Goal: Check status: Check status

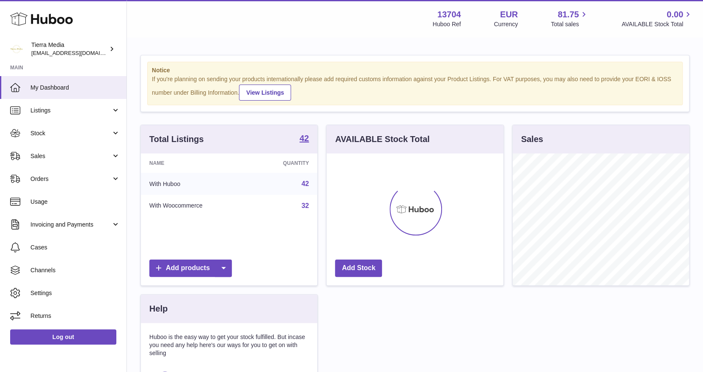
scroll to position [132, 177]
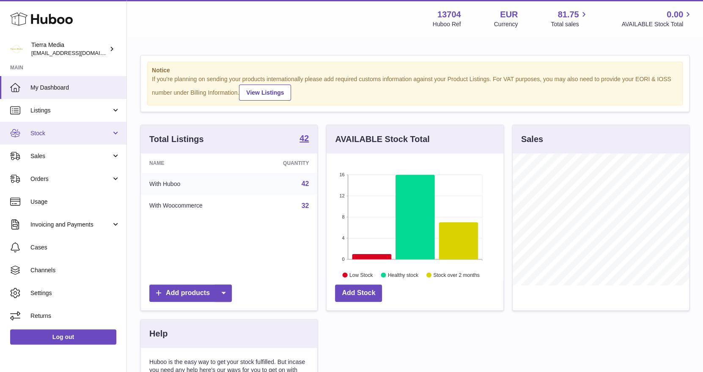
click at [74, 132] on span "Stock" at bounding box center [70, 133] width 81 height 8
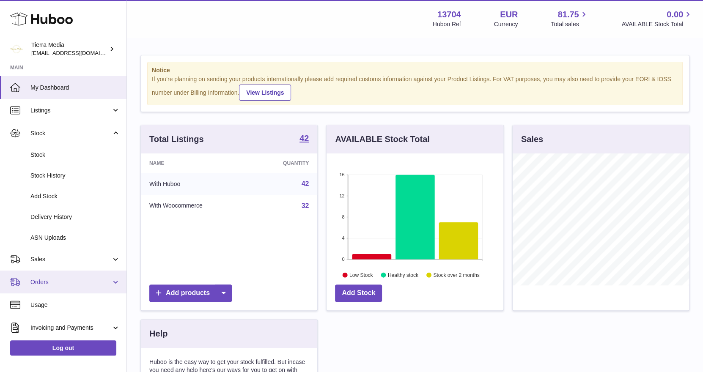
click at [66, 281] on span "Orders" at bounding box center [70, 282] width 81 height 8
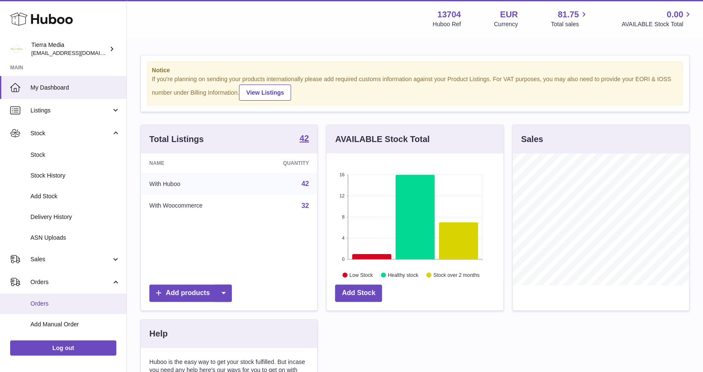
click at [58, 301] on span "Orders" at bounding box center [75, 304] width 90 height 8
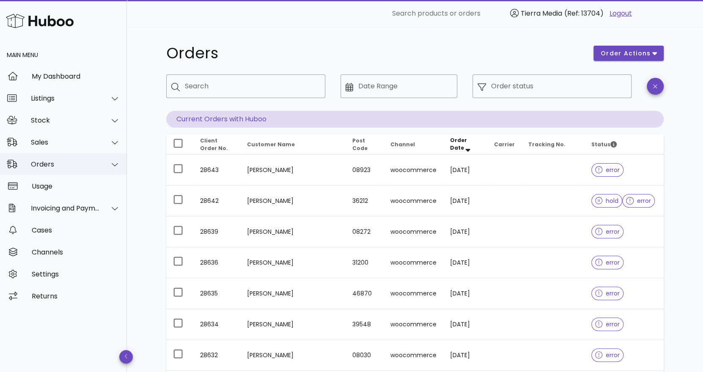
click at [80, 166] on div "Orders" at bounding box center [65, 164] width 69 height 8
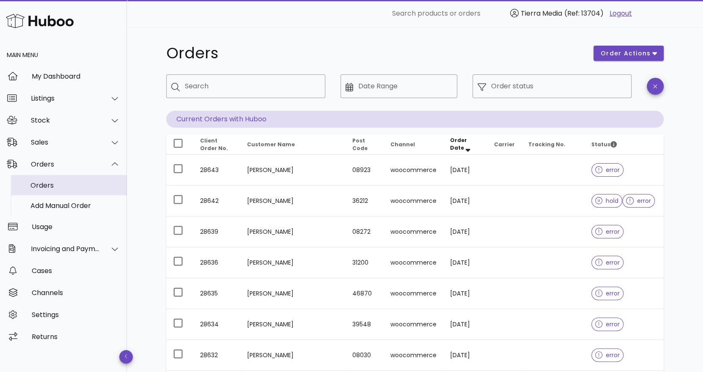
click at [69, 190] on div "Orders" at bounding box center [75, 185] width 90 height 18
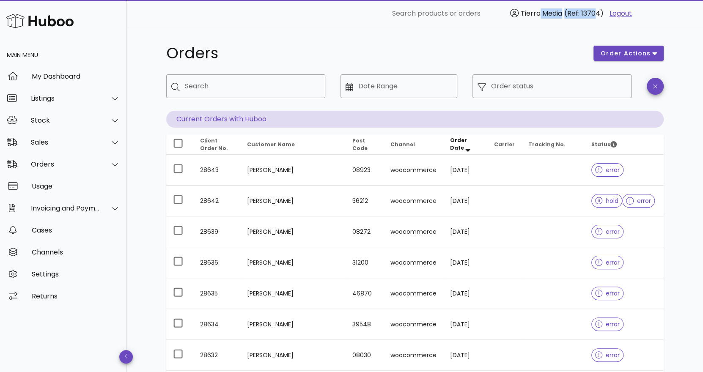
drag, startPoint x: 533, startPoint y: 15, endPoint x: 592, endPoint y: 20, distance: 59.4
click at [592, 20] on div "Tierra Media (Ref: 13704)" at bounding box center [556, 13] width 99 height 17
click at [591, 16] on span "(Ref: 13704)" at bounding box center [583, 13] width 39 height 10
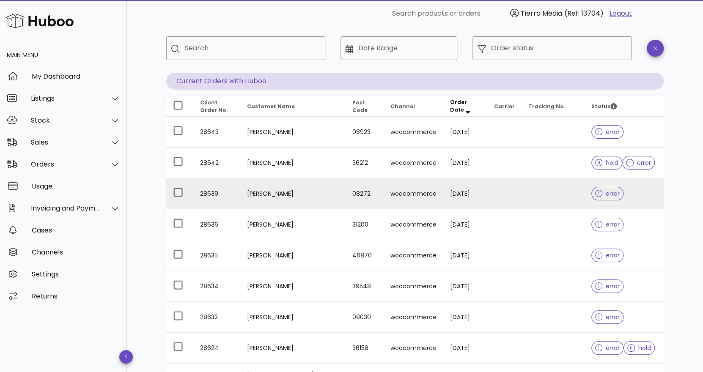
scroll to position [211, 0]
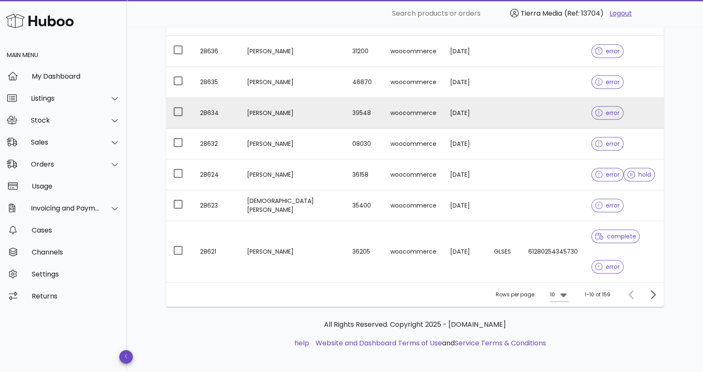
click at [270, 113] on td "[PERSON_NAME]" at bounding box center [292, 113] width 105 height 31
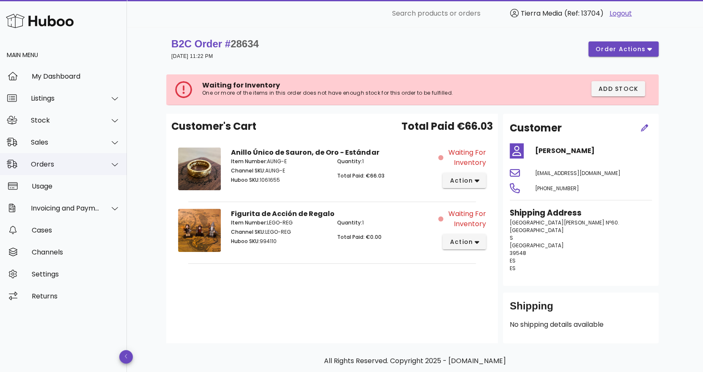
click at [57, 167] on div "Orders" at bounding box center [65, 164] width 69 height 8
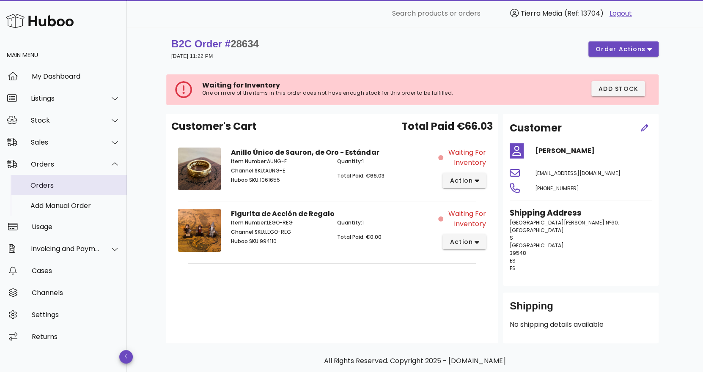
click at [60, 186] on div "Orders" at bounding box center [75, 185] width 90 height 8
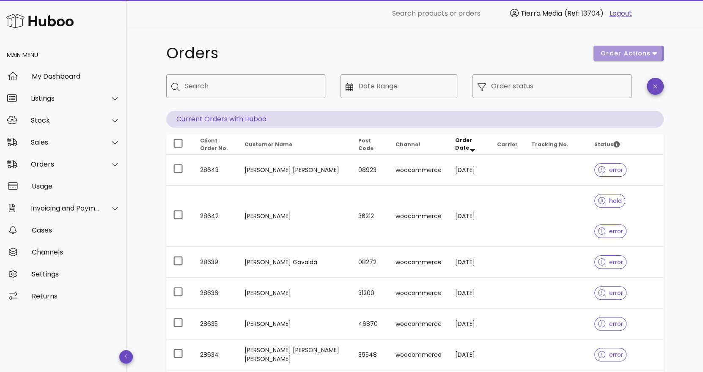
click at [624, 56] on span "order actions" at bounding box center [625, 53] width 51 height 9
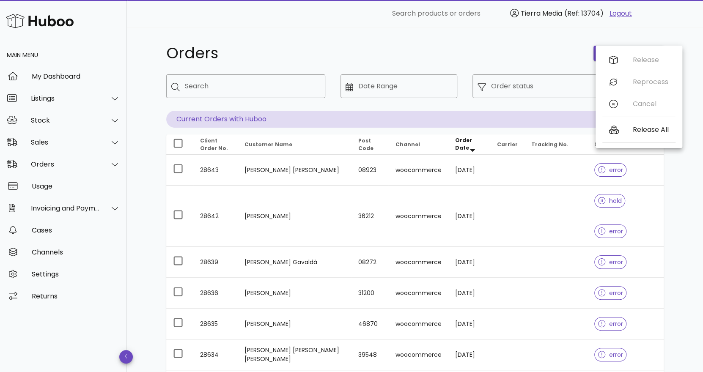
click at [250, 40] on div "Orders order actions ​ Search ​ Date Range ​ Order status Current Orders with H…" at bounding box center [415, 337] width 538 height 621
